Goal: Task Accomplishment & Management: Manage account settings

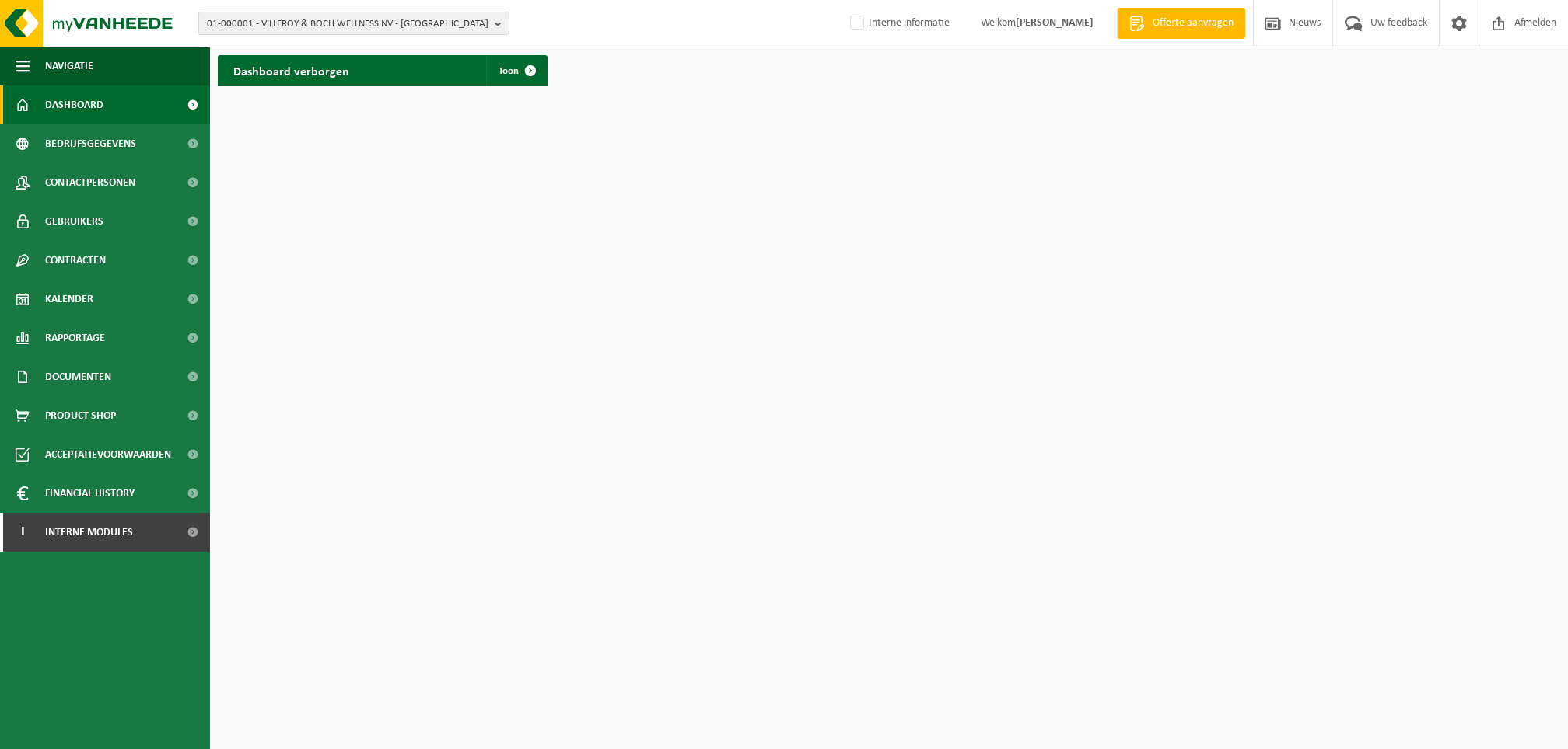
click at [224, 30] on span "01-000001 - VILLEROY & BOCH WELLNESS NV - ROESELARE" at bounding box center [348, 24] width 282 height 24
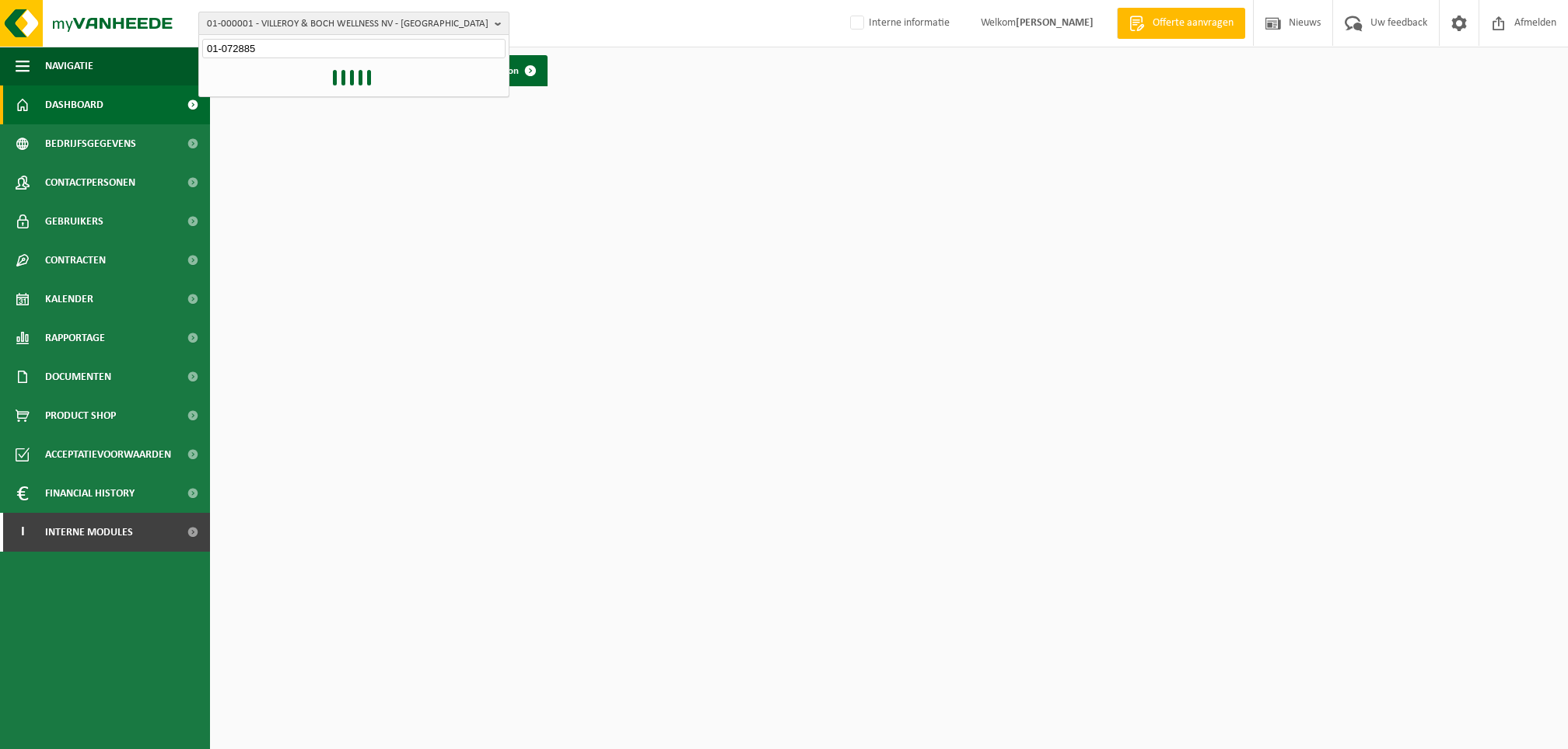
type input "01-072885"
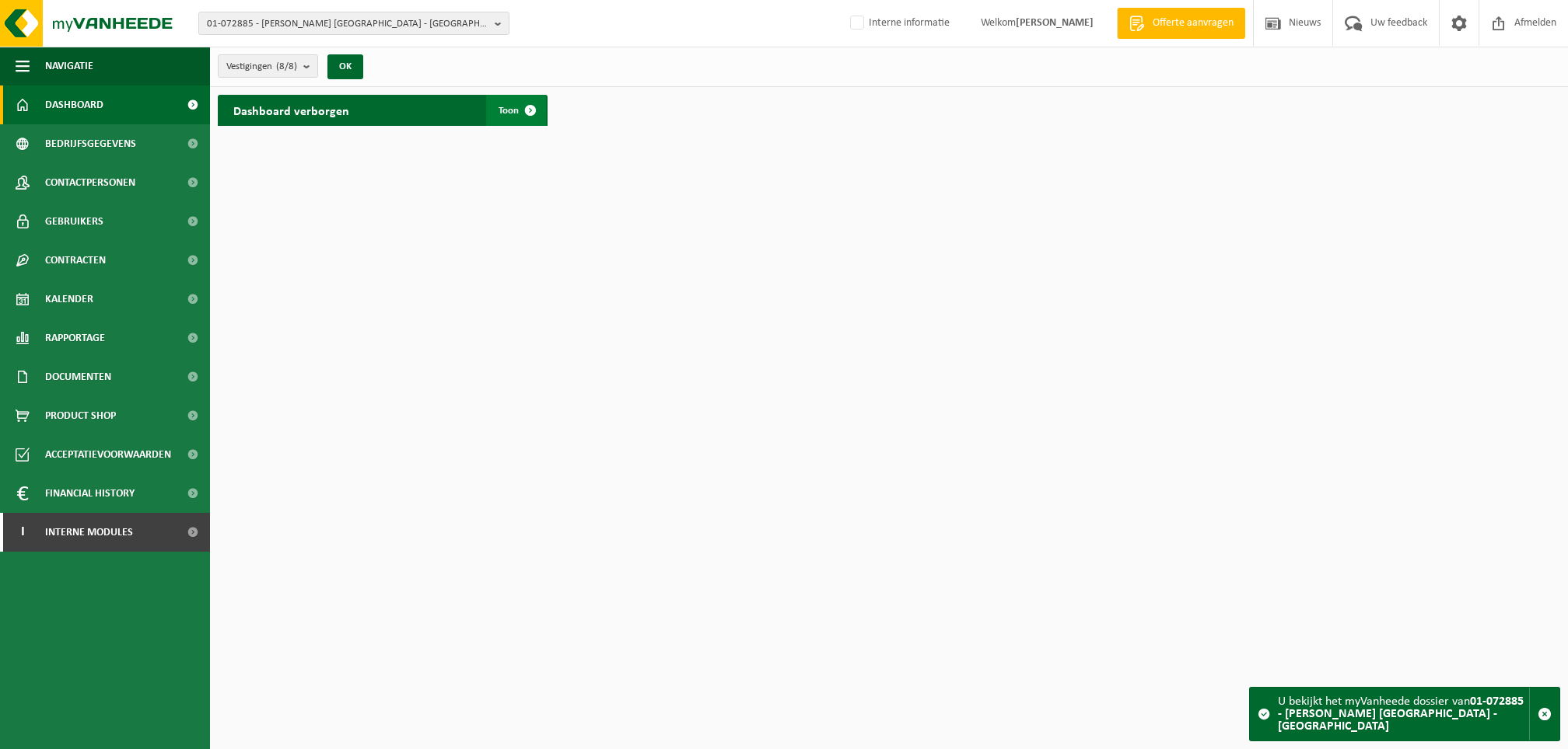
click at [516, 106] on span at bounding box center [530, 110] width 31 height 31
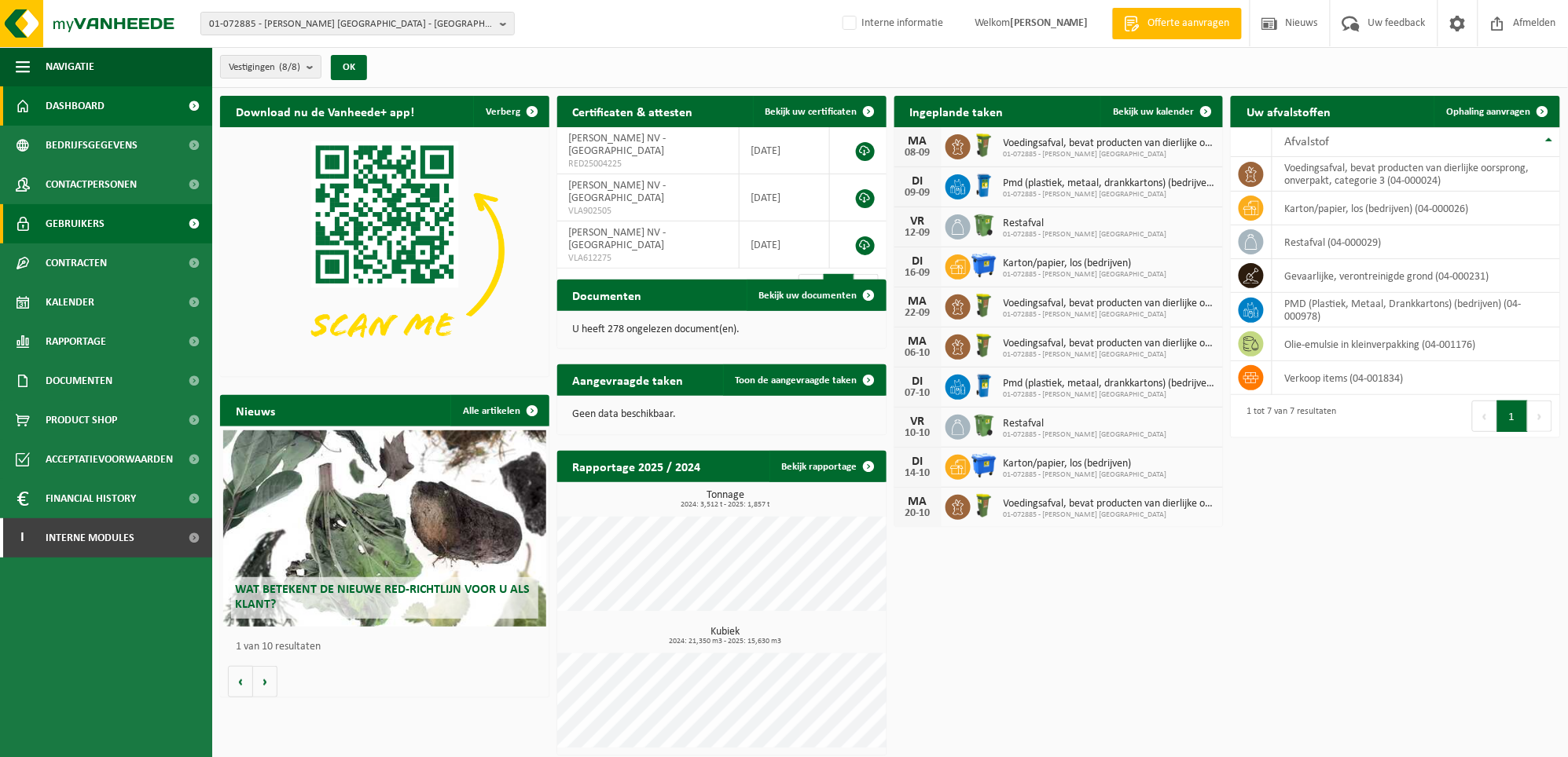
click at [122, 221] on link "Gebruikers" at bounding box center [106, 224] width 213 height 39
